Goal: Find specific page/section: Find specific page/section

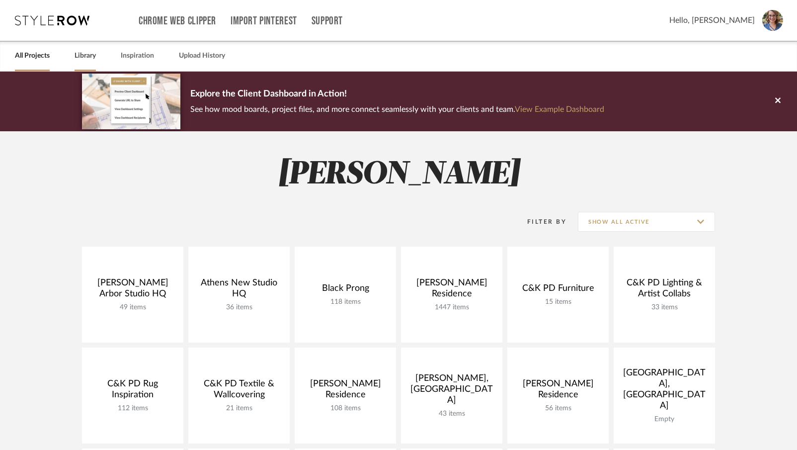
click at [79, 54] on link "Library" at bounding box center [85, 55] width 21 height 13
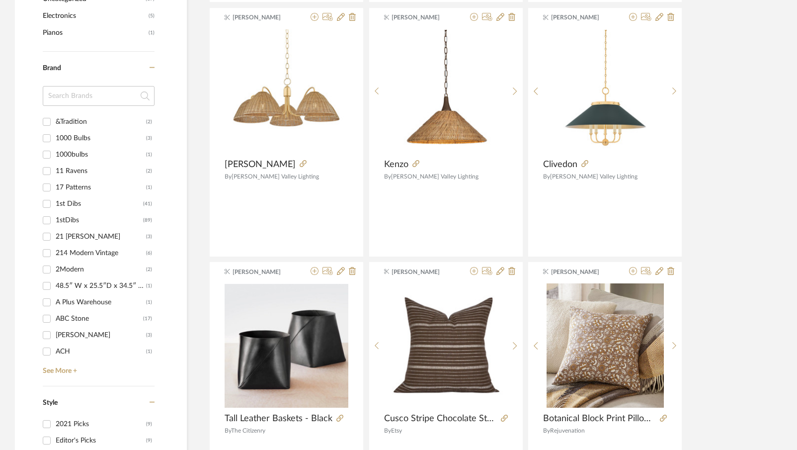
scroll to position [993, 0]
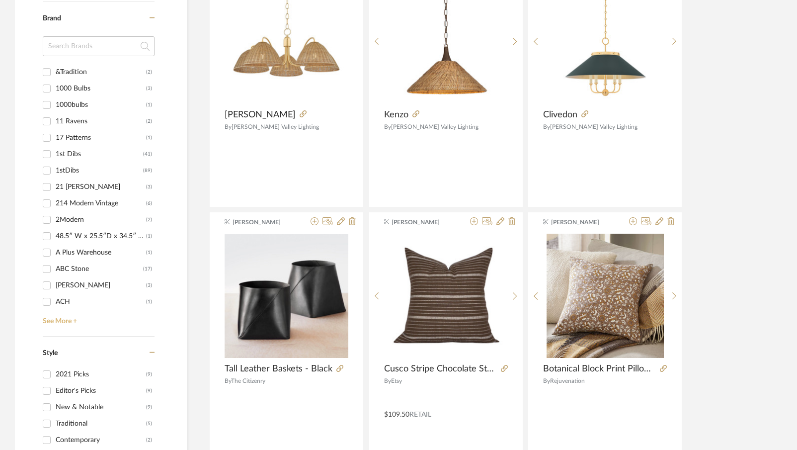
click at [67, 318] on link "See More +" at bounding box center [97, 317] width 114 height 16
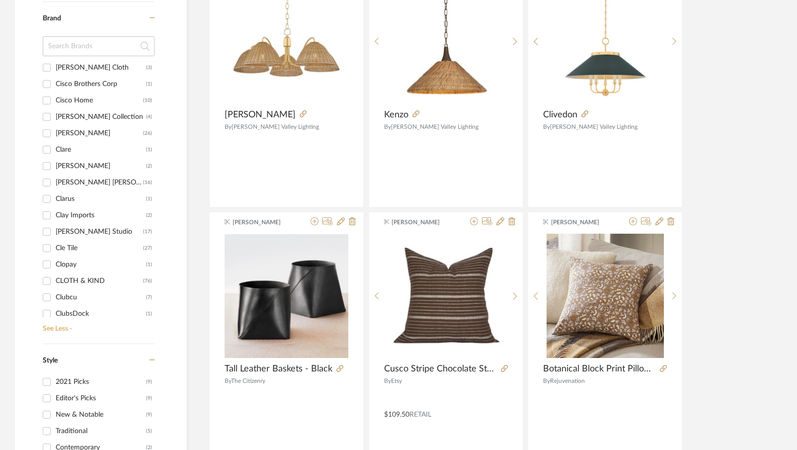
scroll to position [3527, 0]
click at [85, 45] on input at bounding box center [99, 46] width 112 height 20
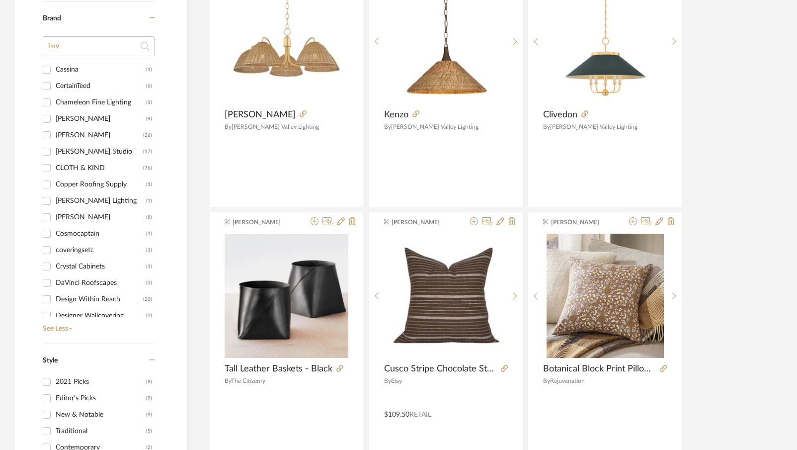
scroll to position [0, 0]
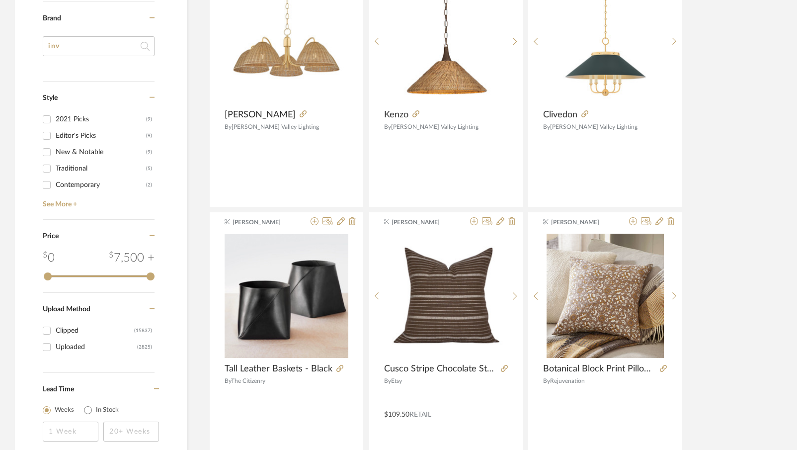
type input "in"
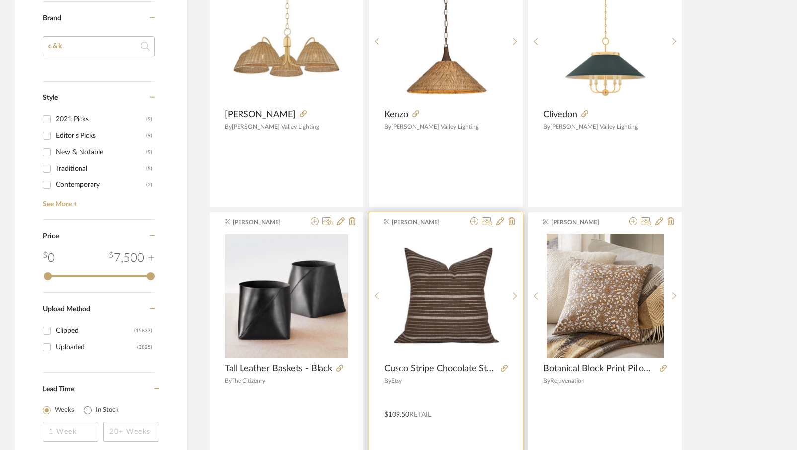
type input "c&k"
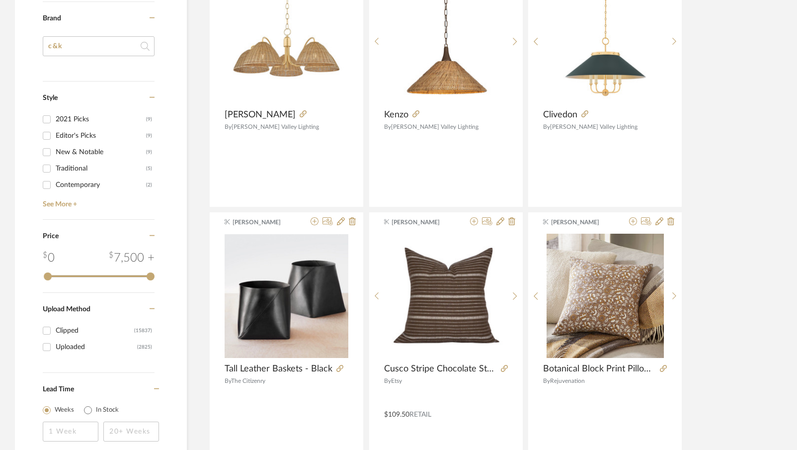
drag, startPoint x: 89, startPoint y: 42, endPoint x: 35, endPoint y: 35, distance: 54.6
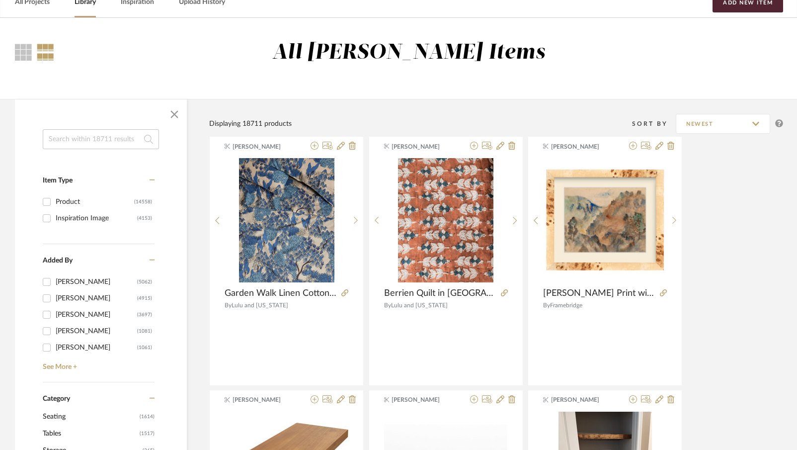
scroll to position [50, 0]
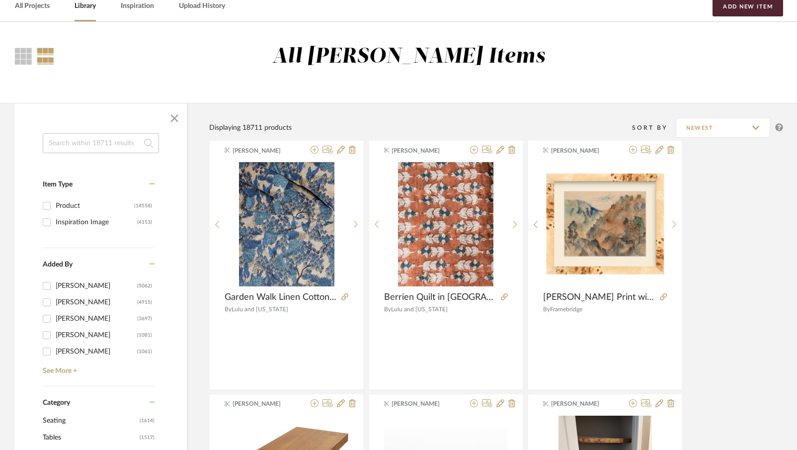
click at [85, 145] on input at bounding box center [101, 143] width 116 height 20
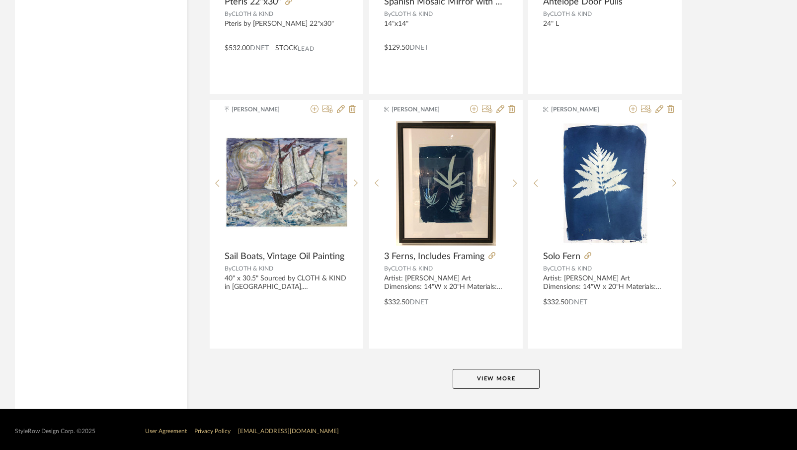
scroll to position [2915, 0]
type input "c&k inventory"
click at [472, 376] on button "View More" at bounding box center [495, 378] width 87 height 20
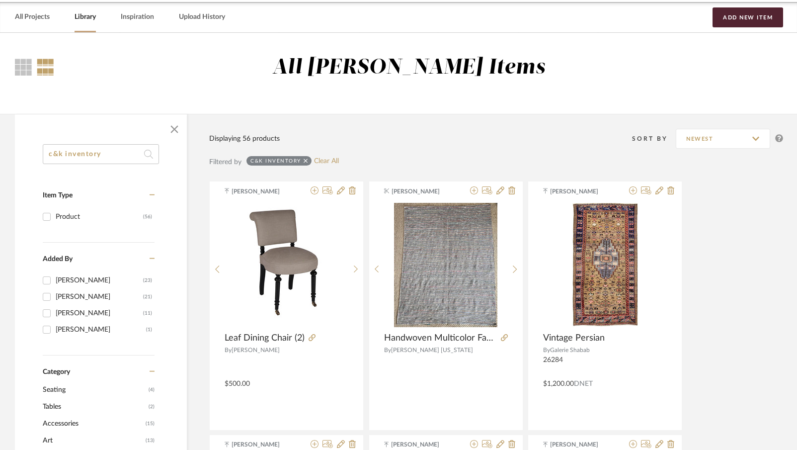
scroll to position [0, 0]
